Goal: Information Seeking & Learning: Compare options

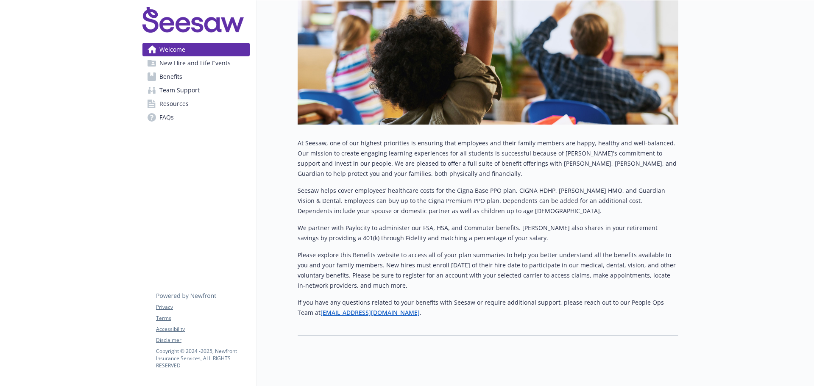
scroll to position [229, 0]
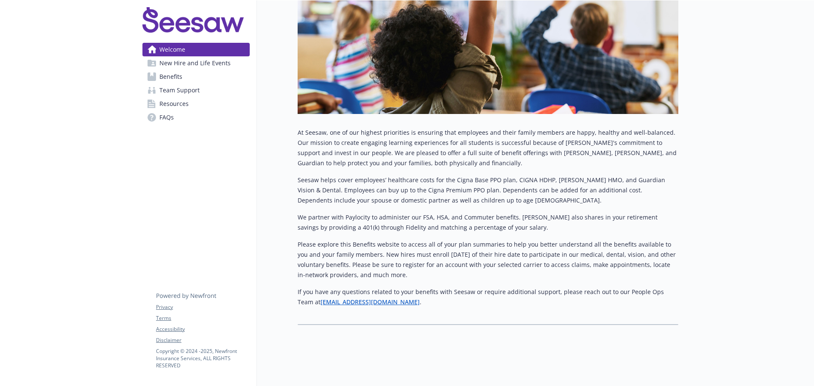
click at [177, 74] on span "Benefits" at bounding box center [170, 77] width 23 height 14
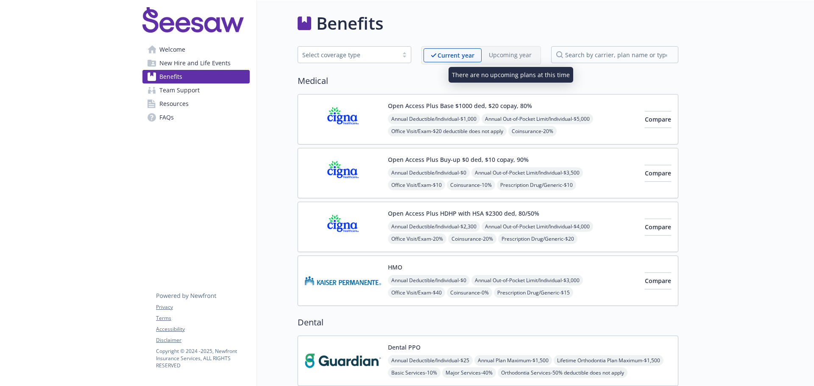
click at [499, 56] on p "Upcoming year" at bounding box center [510, 54] width 43 height 9
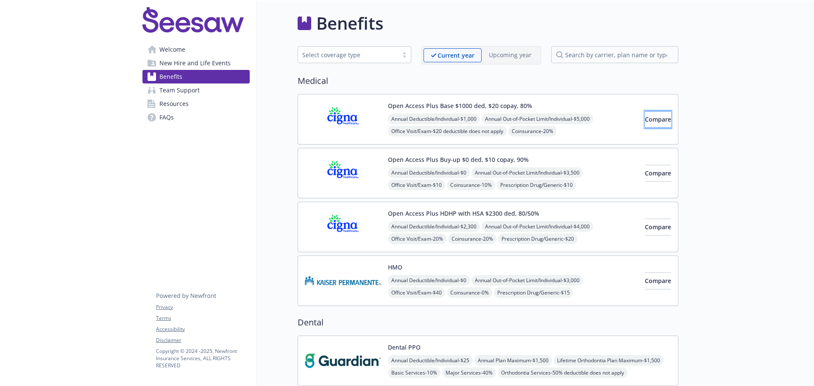
click at [645, 122] on span "Compare" at bounding box center [658, 119] width 26 height 8
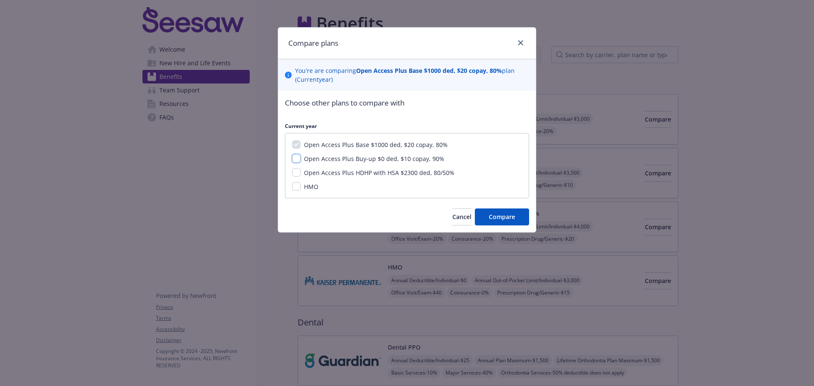
click at [298, 160] on input "Open Access Plus Buy-up $0 ded, $10 copay, 90%" at bounding box center [296, 158] width 8 height 8
checkbox input "true"
click at [298, 170] on input "Open Access Plus HDHP with HSA $2300 ded, 80/50%" at bounding box center [296, 172] width 8 height 8
checkbox input "true"
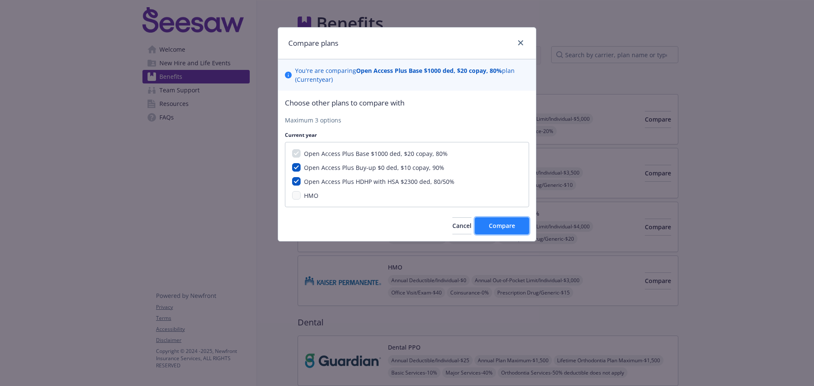
click at [497, 223] on span "Compare" at bounding box center [502, 226] width 26 height 8
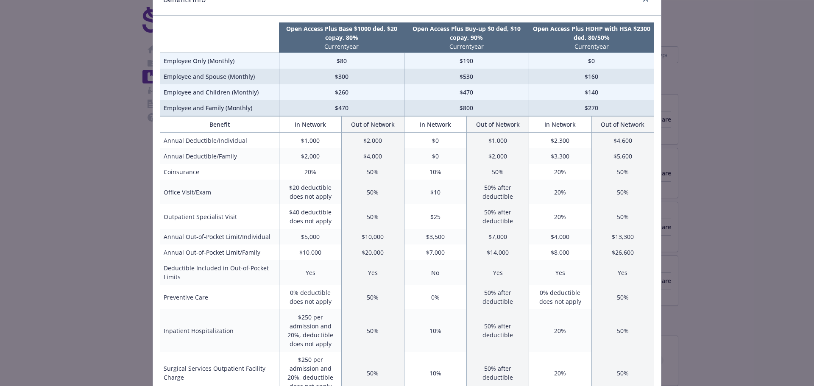
scroll to position [53, 0]
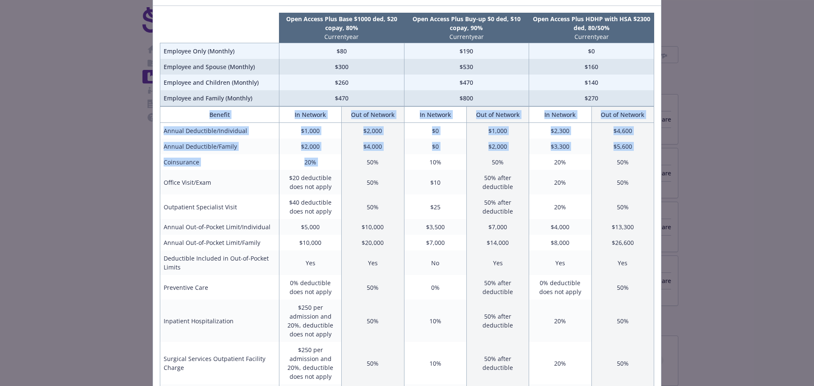
drag, startPoint x: 203, startPoint y: 115, endPoint x: 375, endPoint y: 173, distance: 181.4
click at [214, 111] on th "Benefit" at bounding box center [219, 115] width 119 height 16
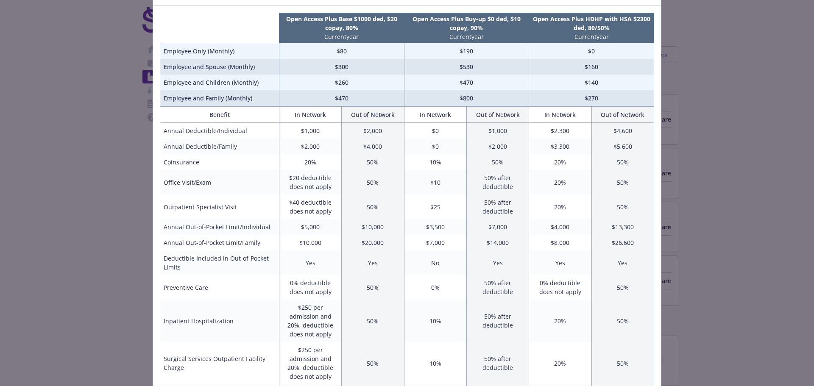
scroll to position [138, 0]
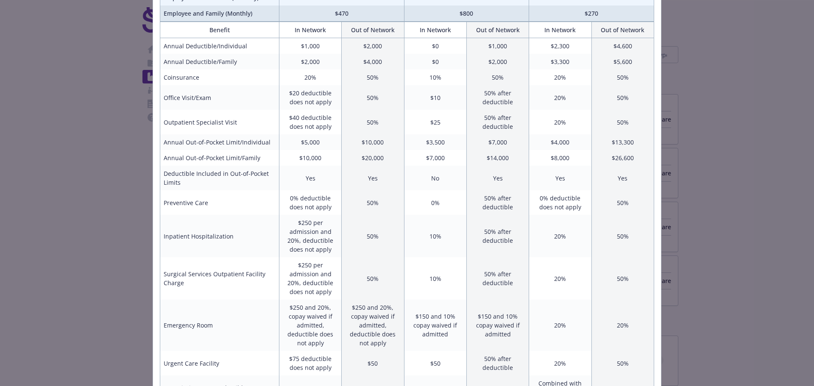
drag, startPoint x: 296, startPoint y: 72, endPoint x: 248, endPoint y: 84, distance: 50.0
click at [248, 84] on td "Coinsurance" at bounding box center [219, 78] width 119 height 16
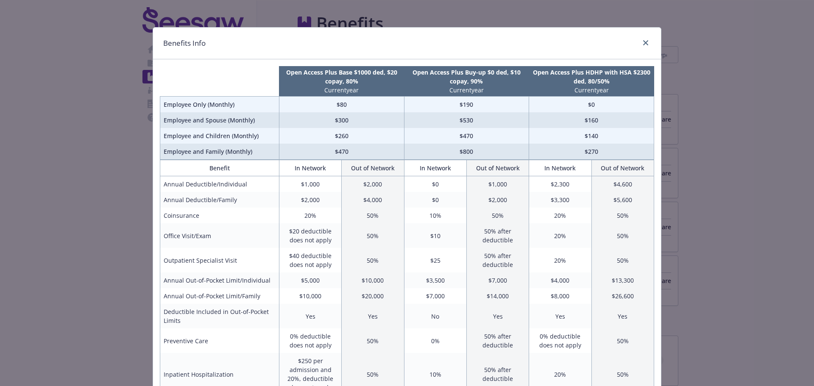
scroll to position [85, 0]
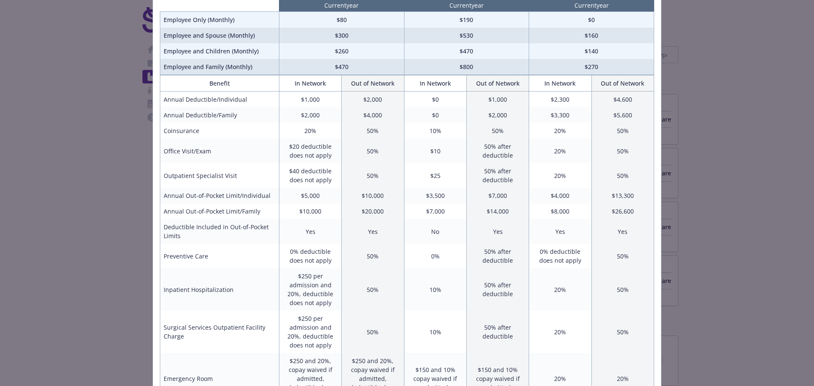
click at [177, 88] on th "Benefit" at bounding box center [219, 83] width 119 height 16
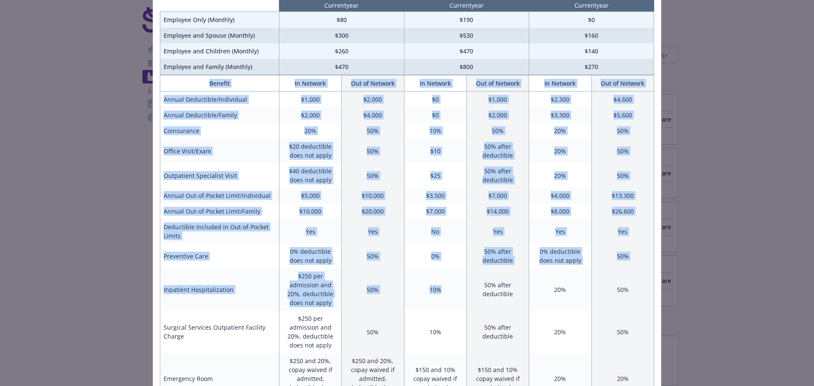
drag, startPoint x: 169, startPoint y: 84, endPoint x: 440, endPoint y: 274, distance: 330.5
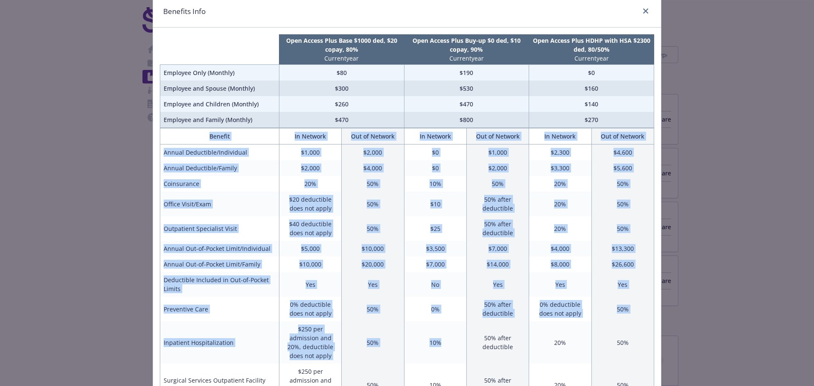
scroll to position [0, 0]
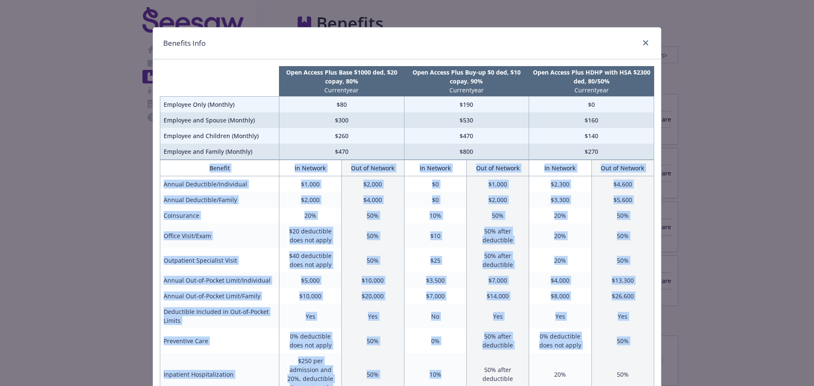
click at [608, 178] on td "$4,600" at bounding box center [622, 184] width 62 height 16
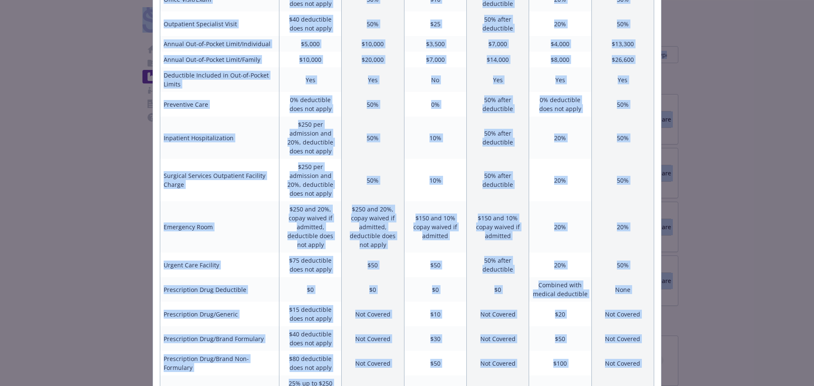
scroll to position [70, 0]
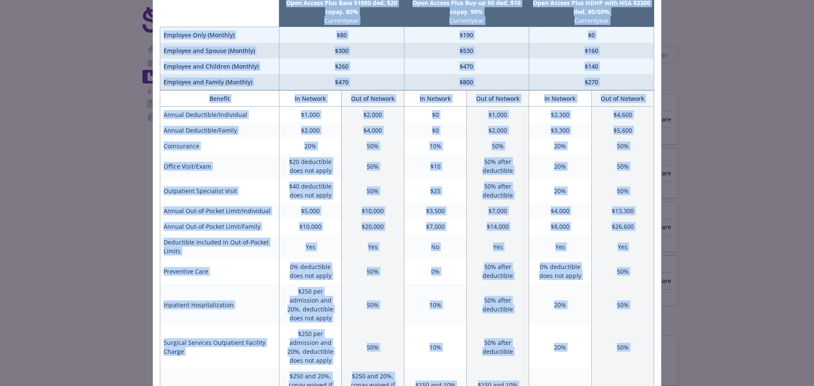
drag, startPoint x: 643, startPoint y: 345, endPoint x: 177, endPoint y: 12, distance: 572.6
click at [177, 12] on div "Open Access Plus Base $1000 ded, $20 copay, 80% Current year Open Access Plus B…" at bounding box center [407, 366] width 508 height 752
copy div "Open Access Plus Base $1000 ded, $20 copay, 80% Current year Open Access Plus B…"
